Goal: Transaction & Acquisition: Purchase product/service

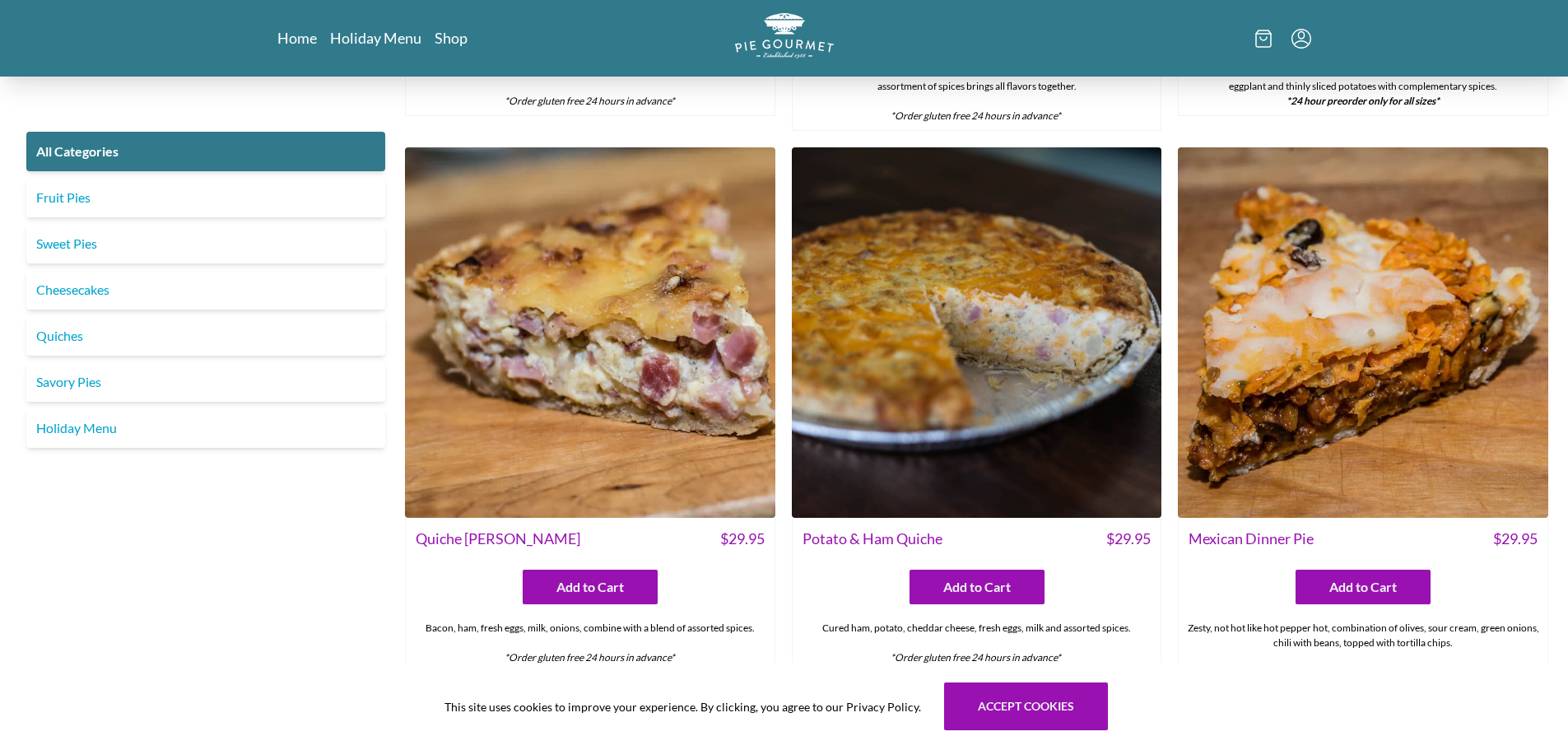
scroll to position [2141, 0]
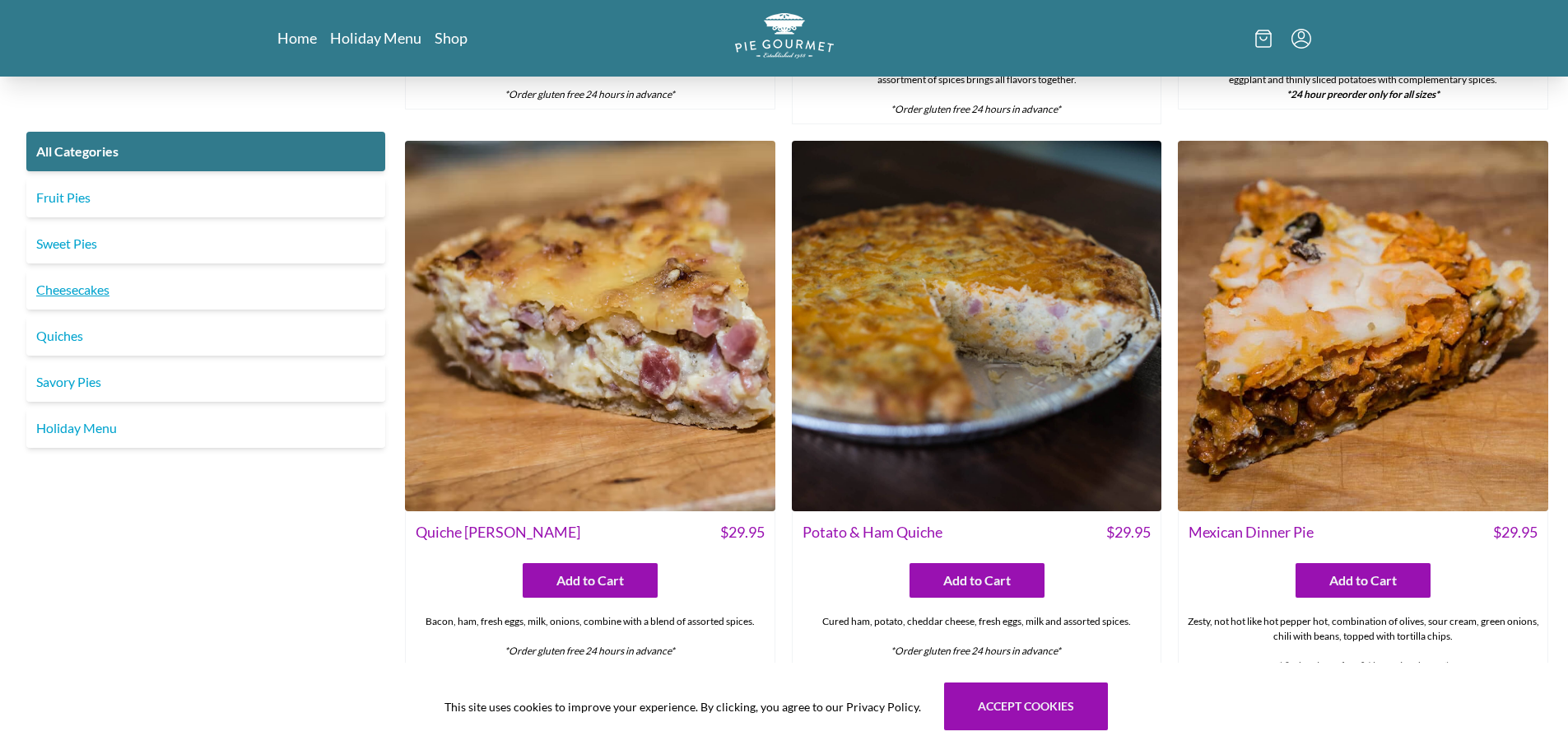
click at [105, 294] on link "Cheesecakes" at bounding box center [206, 290] width 359 height 40
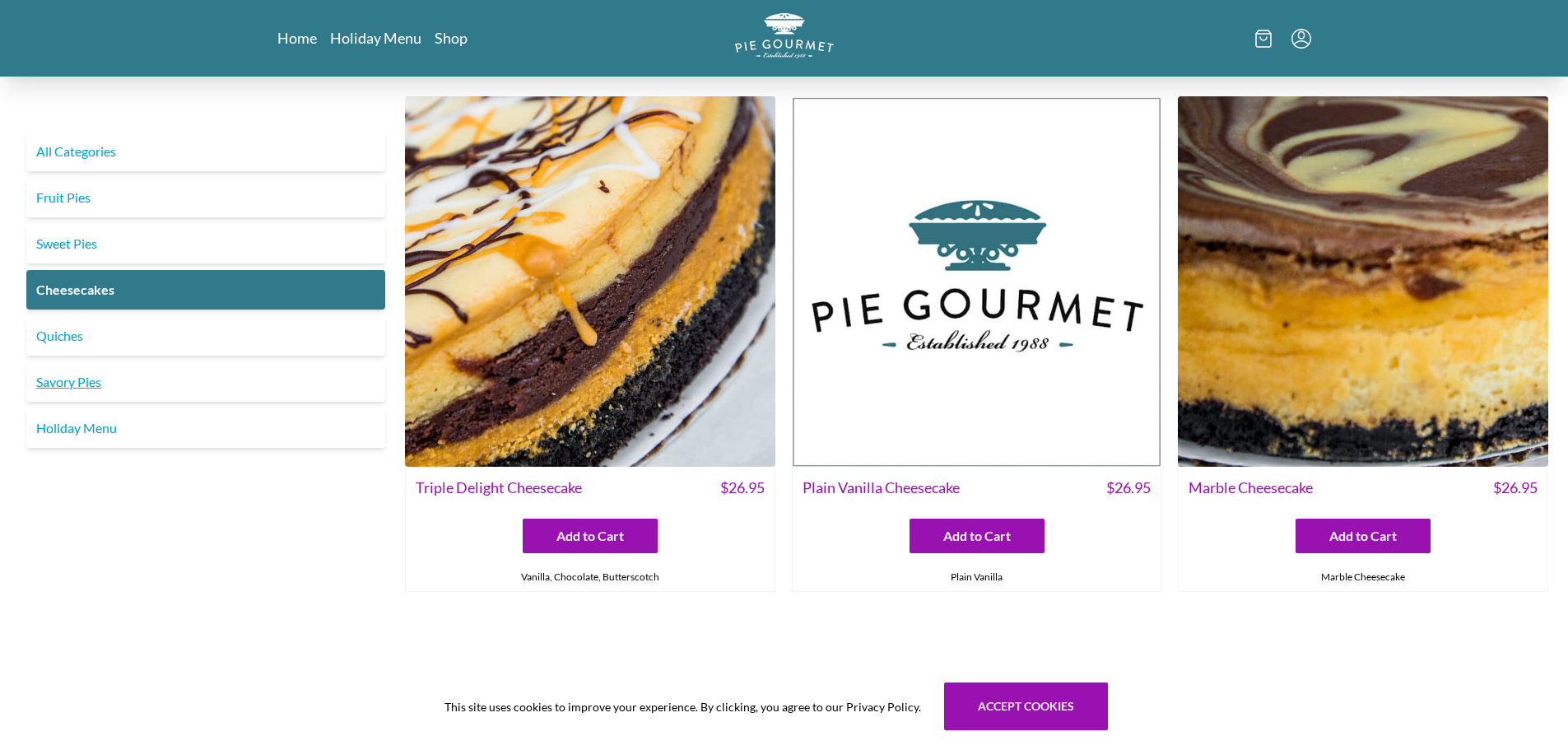
click at [87, 386] on link "Savory Pies" at bounding box center [206, 382] width 359 height 40
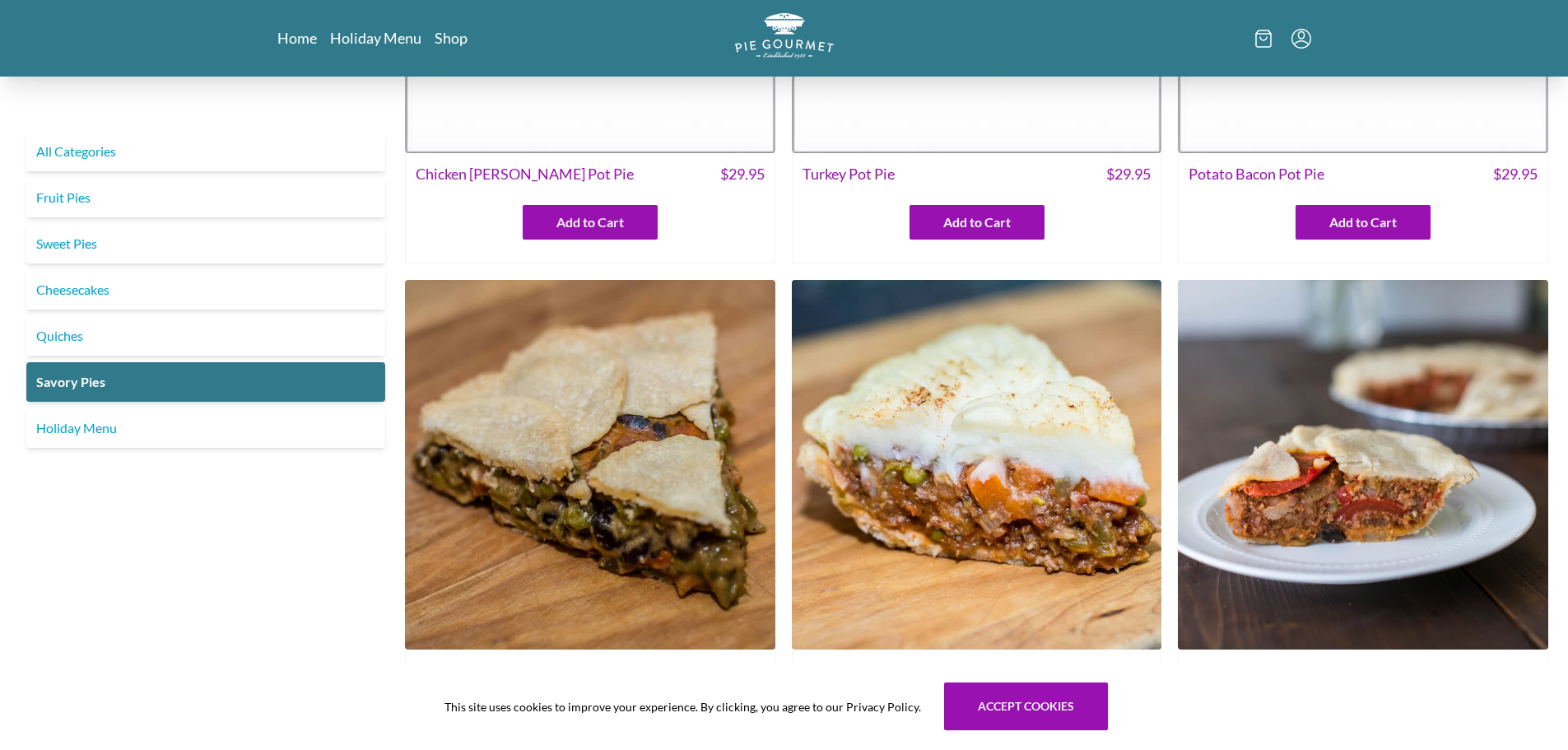
scroll to position [411, 0]
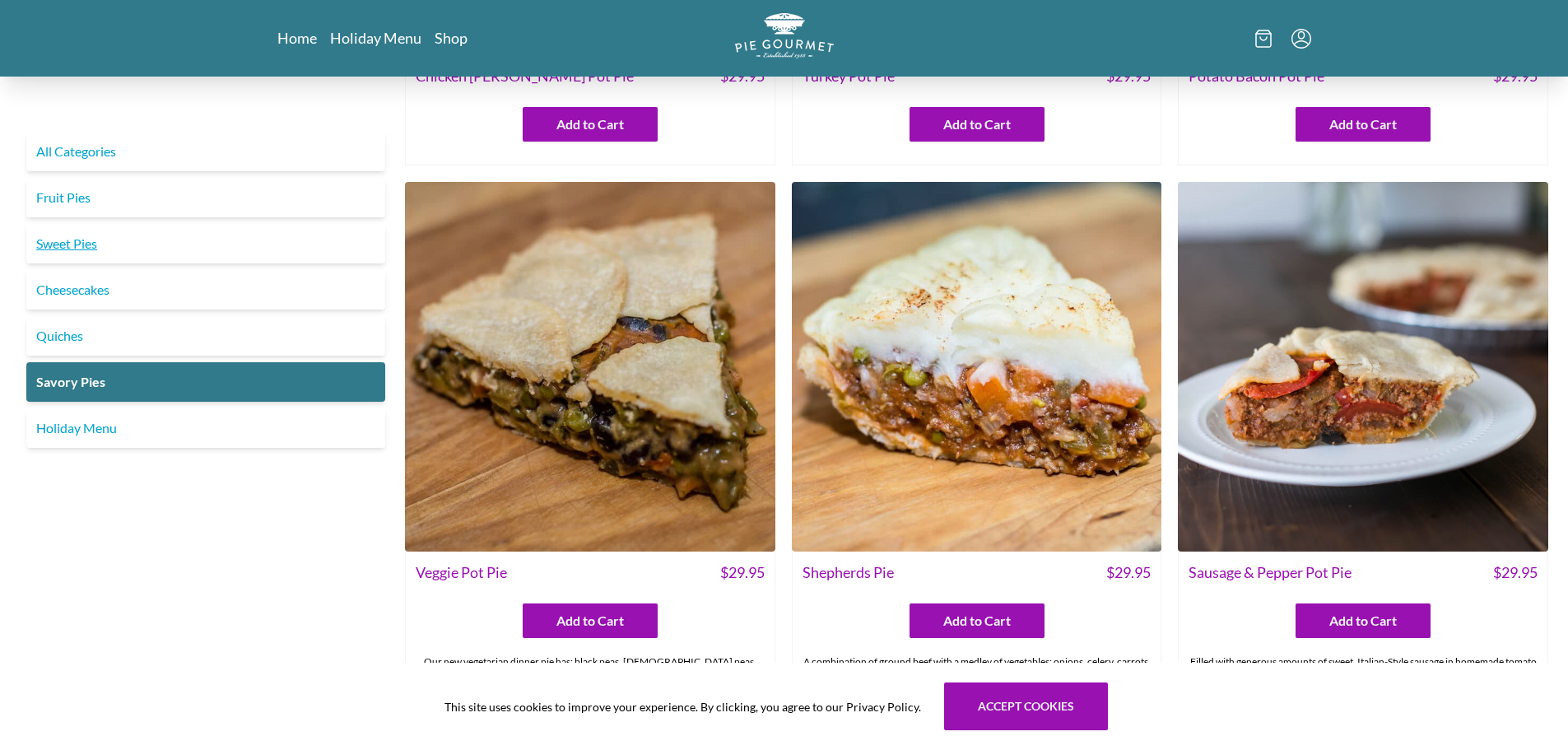
click at [87, 239] on link "Sweet Pies" at bounding box center [206, 244] width 359 height 40
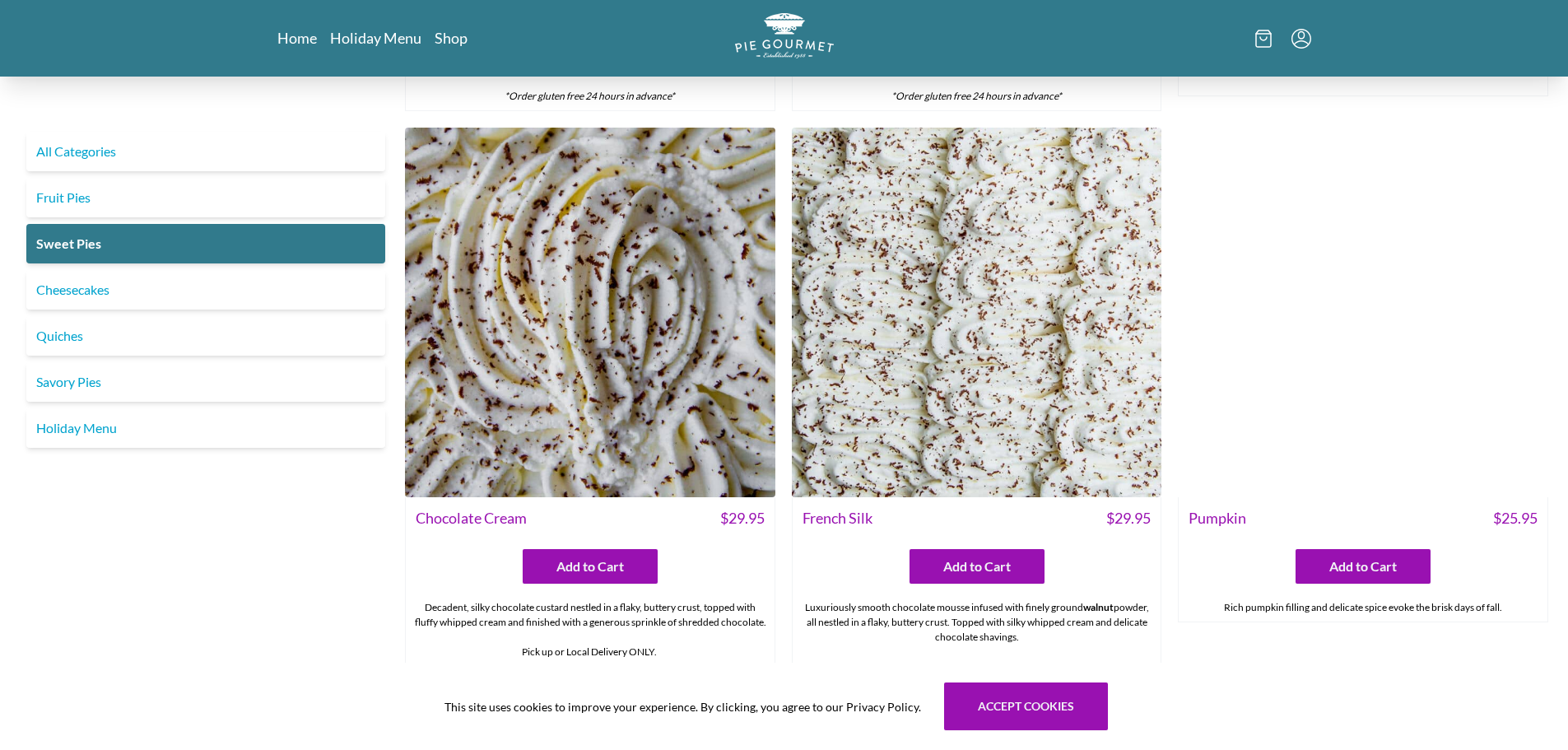
scroll to position [577, 0]
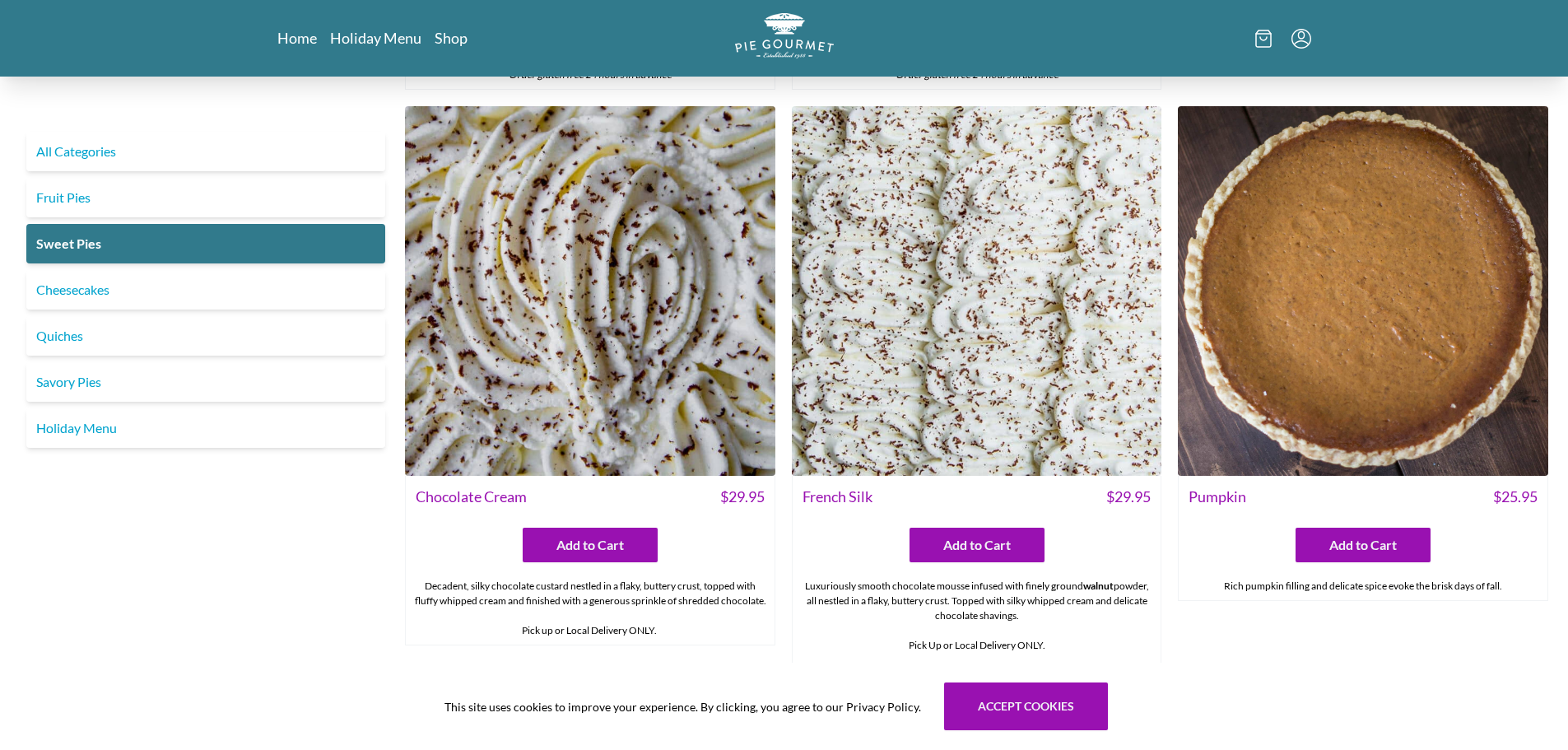
click at [897, 328] on img at bounding box center [977, 291] width 370 height 371
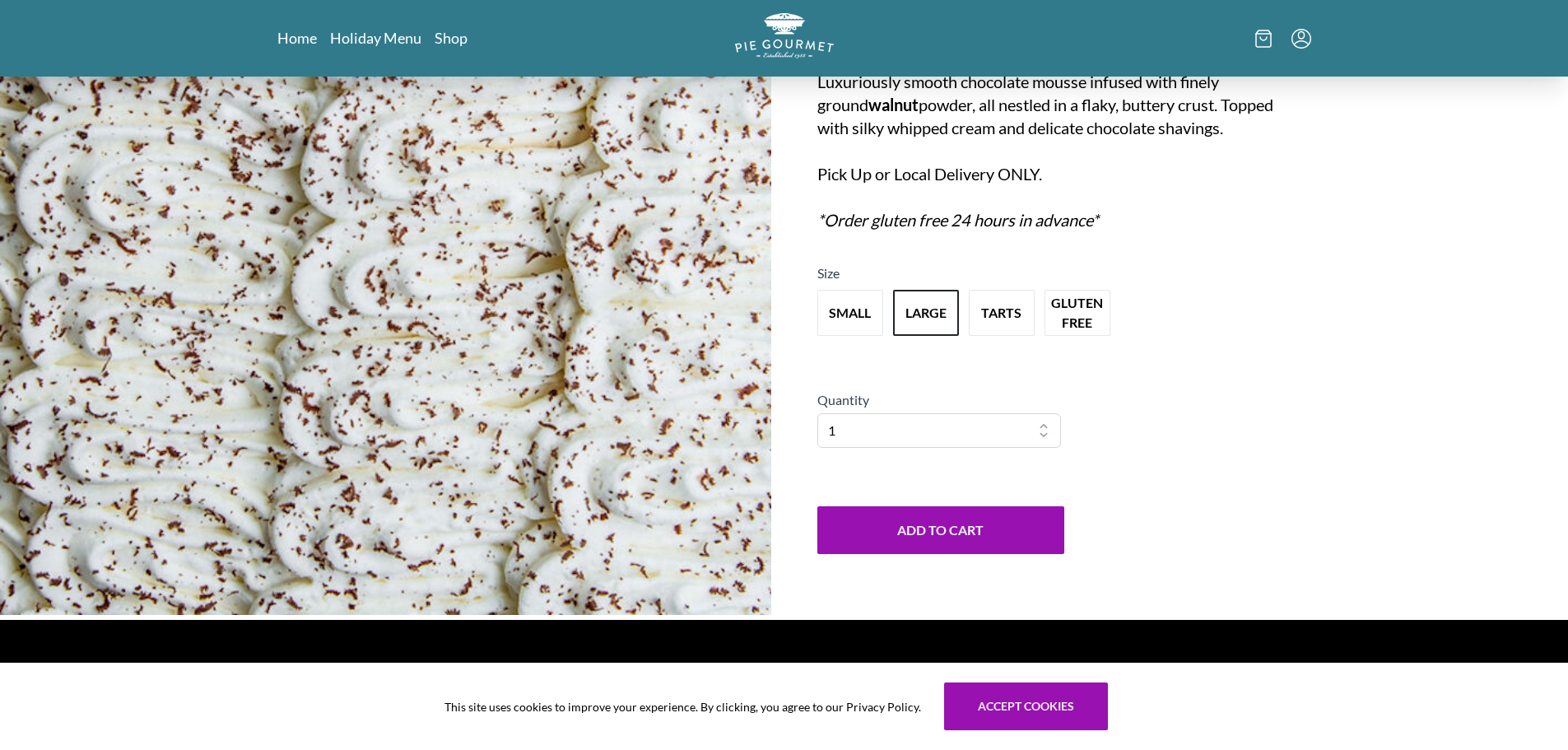
scroll to position [247, 0]
